Goal: Find specific page/section: Find specific page/section

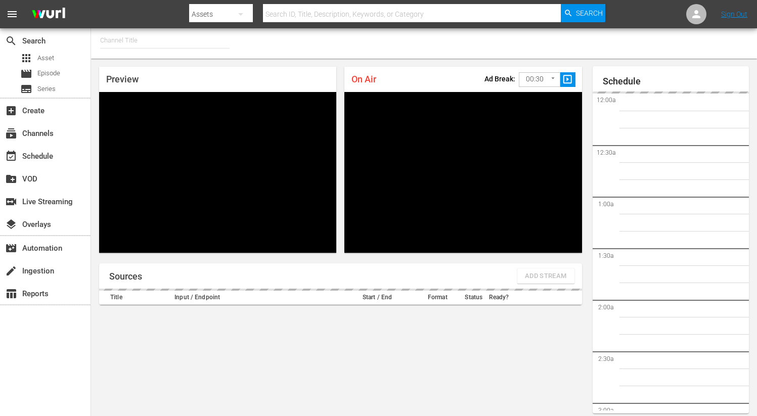
type input "FIFA+ English Global (1781)"
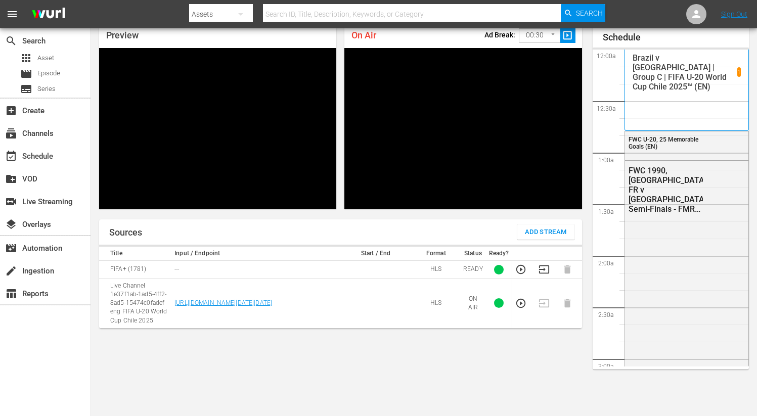
scroll to position [1927, 0]
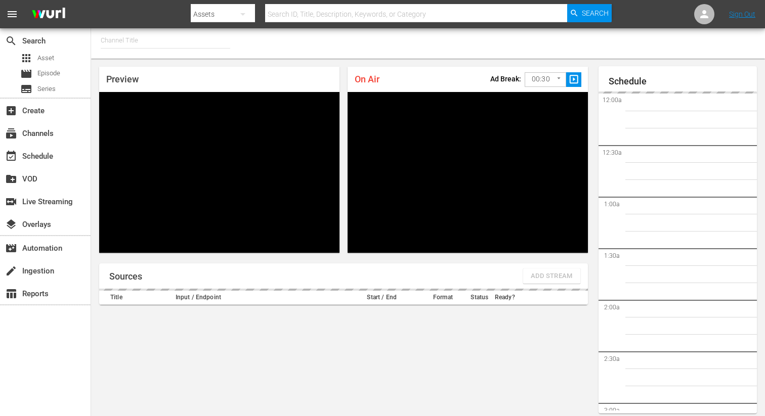
type input "FIFA+ French Local (1778)"
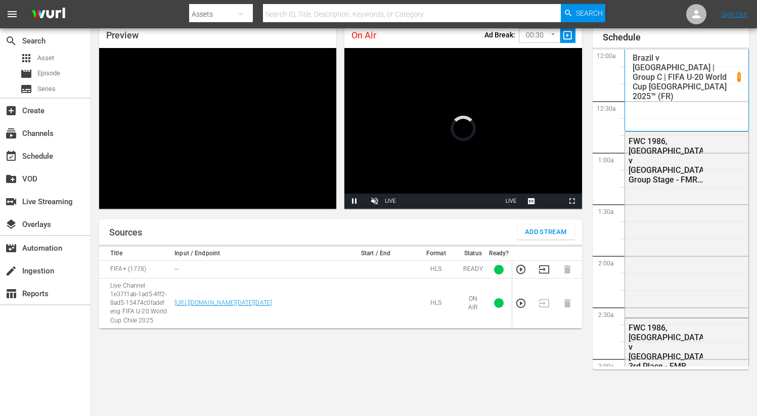
scroll to position [44, 0]
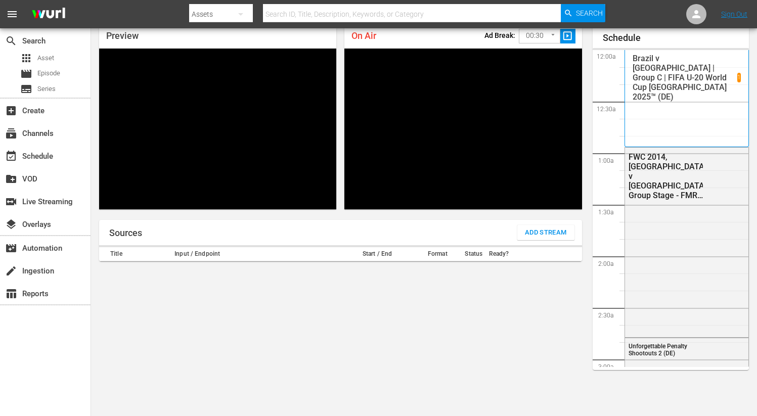
scroll to position [43, 0]
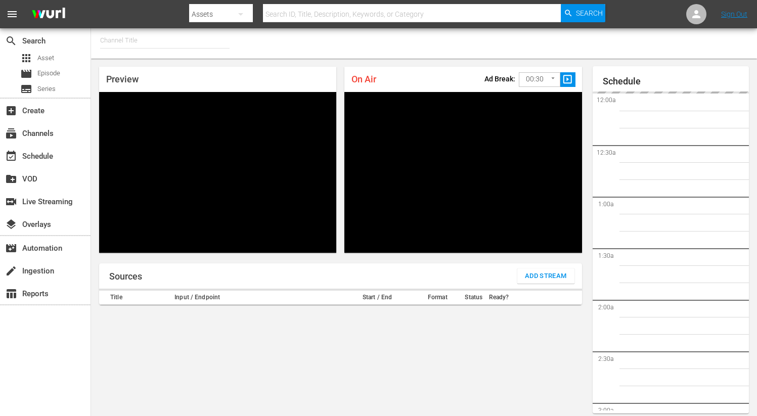
type input "FIFA+ English Global (1781)"
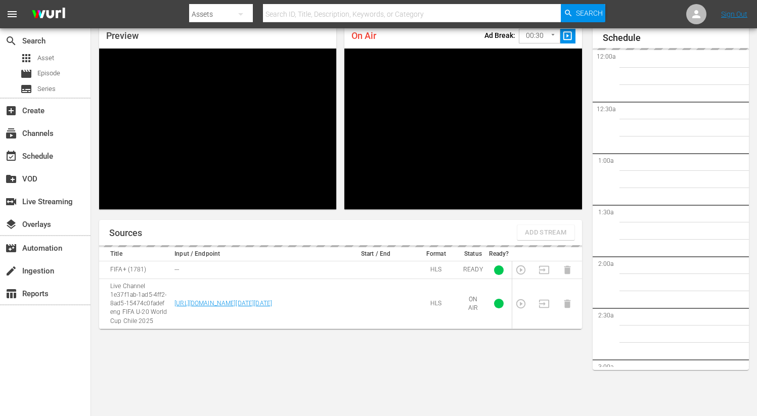
scroll to position [1944, 0]
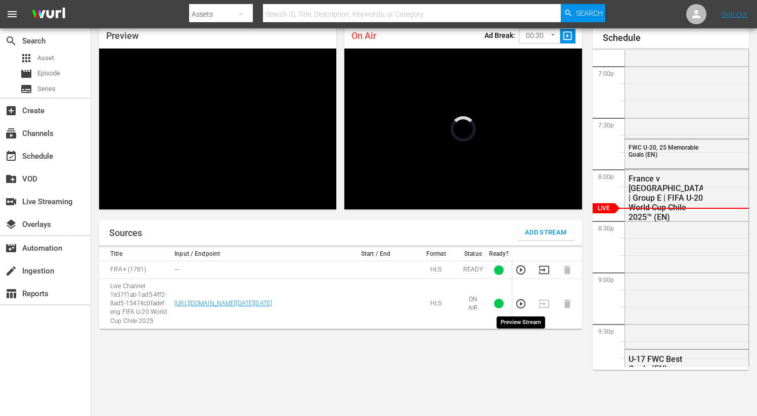
click at [522, 305] on icon "button" at bounding box center [520, 303] width 11 height 11
